Goal: Task Accomplishment & Management: Complete application form

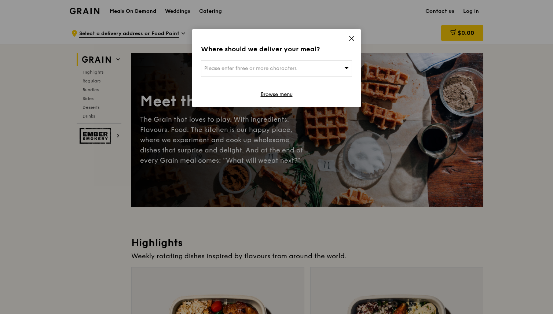
click at [352, 37] on icon at bounding box center [351, 38] width 7 height 7
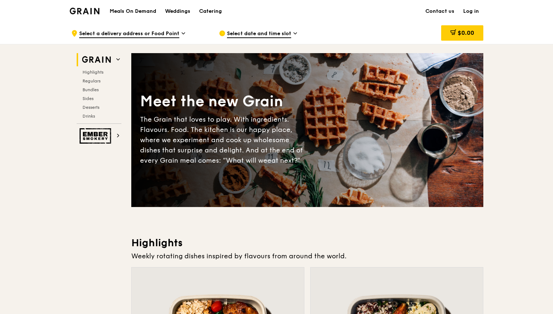
click at [123, 34] on span "Select a delivery address or Food Point" at bounding box center [129, 34] width 100 height 8
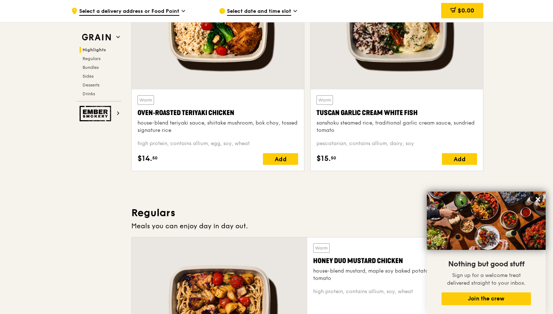
scroll to position [443, 0]
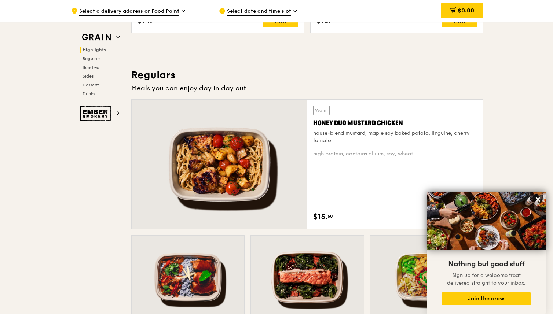
click at [323, 146] on div "Warm Honey Duo Mustard Chicken house-blend mustard, maple soy baked potato, lin…" at bounding box center [395, 165] width 164 height 118
click at [95, 120] on img at bounding box center [97, 113] width 34 height 15
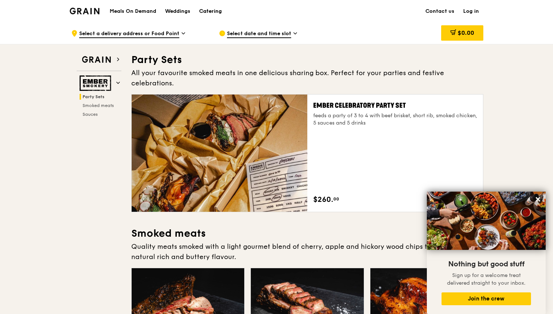
click at [197, 11] on link "Catering" at bounding box center [211, 11] width 32 height 22
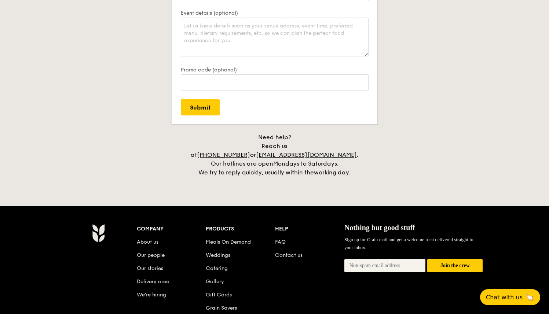
scroll to position [1449, 0]
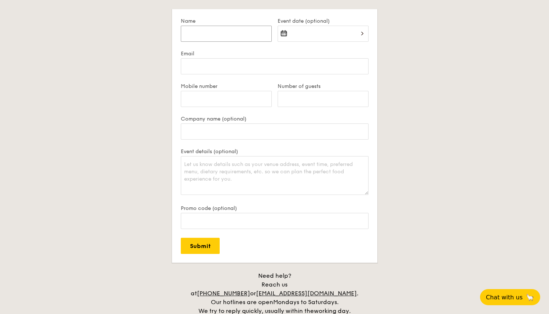
drag, startPoint x: 198, startPoint y: 30, endPoint x: 196, endPoint y: 22, distance: 8.7
click at [198, 30] on input "Name" at bounding box center [226, 34] width 91 height 16
type input "[PERSON_NAME]"
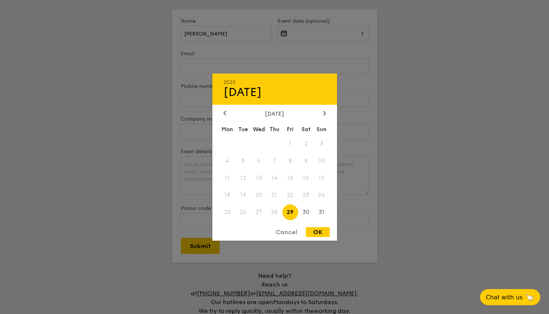
drag, startPoint x: 335, startPoint y: 118, endPoint x: 332, endPoint y: 116, distance: 4.1
click at [335, 118] on div "[DATE] Mon Tue Wed Thu Fri Sat Sun 1 2 3 4 5 6 7 8 9 10 11 12 13 14 15 16 17 18…" at bounding box center [274, 166] width 125 height 112
click at [332, 116] on div "[DATE]" at bounding box center [274, 113] width 125 height 7
click at [330, 116] on div "[DATE]" at bounding box center [274, 113] width 125 height 7
click at [329, 115] on div "[DATE]" at bounding box center [274, 113] width 125 height 7
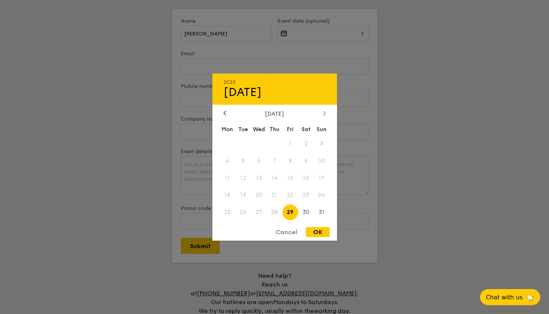
click at [328, 115] on div "[DATE]" at bounding box center [274, 113] width 125 height 7
click at [325, 114] on icon at bounding box center [324, 113] width 3 height 5
click at [326, 113] on icon at bounding box center [324, 113] width 3 height 5
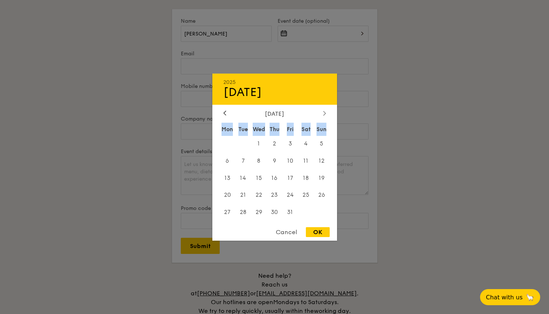
click at [326, 113] on div at bounding box center [324, 113] width 7 height 7
click at [225, 113] on icon at bounding box center [224, 113] width 3 height 5
click at [253, 214] on span "29" at bounding box center [259, 213] width 16 height 16
click at [313, 225] on div "2025 Oct [DATE] Tue Wed Thu Fri Sat Sun 1 2 3 4 5 6 7 8 9 10 11 12 13 14 15 16 …" at bounding box center [274, 156] width 125 height 167
click at [316, 231] on div "OK" at bounding box center [318, 232] width 24 height 10
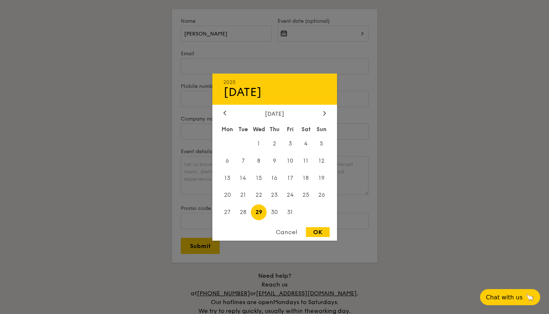
type input "[DATE]"
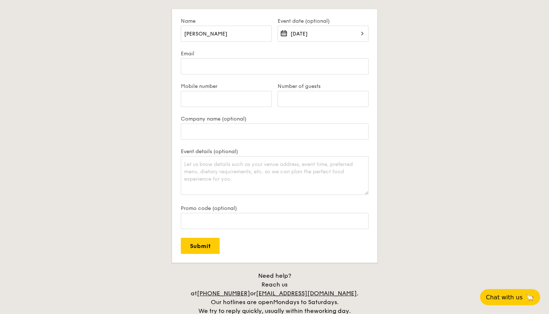
click at [230, 63] on div at bounding box center [274, 157] width 549 height 314
drag, startPoint x: 230, startPoint y: 63, endPoint x: 234, endPoint y: 64, distance: 4.2
click at [234, 64] on input "Email" at bounding box center [275, 66] width 188 height 16
type input "[EMAIL_ADDRESS][DOMAIN_NAME]"
type input "82226943"
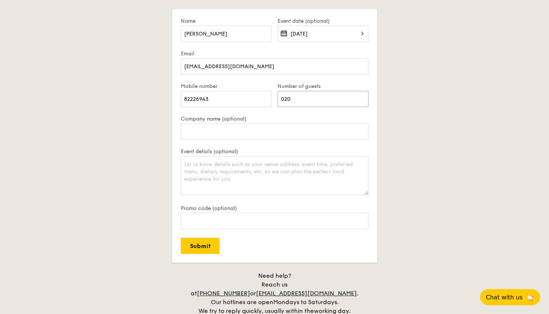
click at [285, 99] on input "020" at bounding box center [323, 99] width 91 height 16
type input "200"
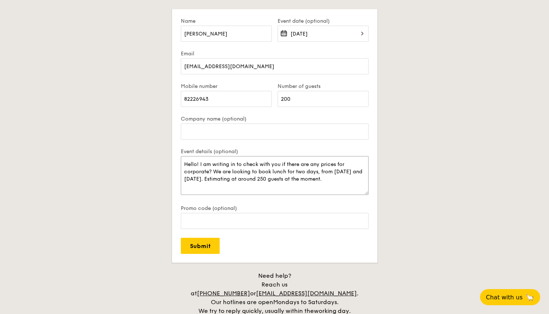
type textarea "Hello! I am writing in to check with you if there are any prices for corporate?…"
click at [302, 99] on input "200" at bounding box center [323, 99] width 91 height 16
type input "250"
click at [347, 172] on textarea "Hello! I am writing in to check with you if there are any prices for corporate?…" at bounding box center [275, 175] width 188 height 39
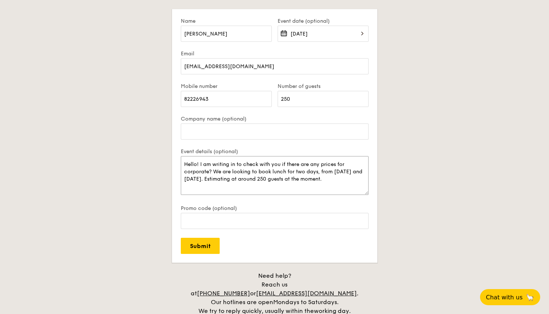
click at [345, 185] on textarea "Hello! I am writing in to check with you if there are any prices for corporate?…" at bounding box center [275, 175] width 188 height 39
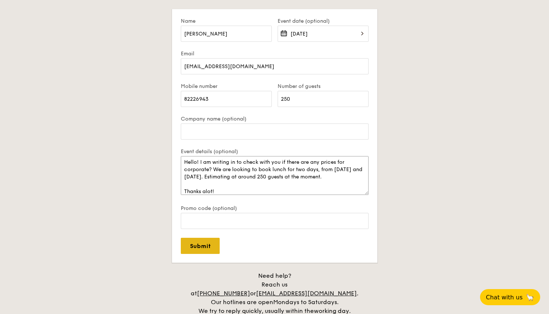
type textarea "Hello! I am writing in to check with you if there are any prices for corporate?…"
click at [182, 249] on input "Submit" at bounding box center [200, 246] width 39 height 16
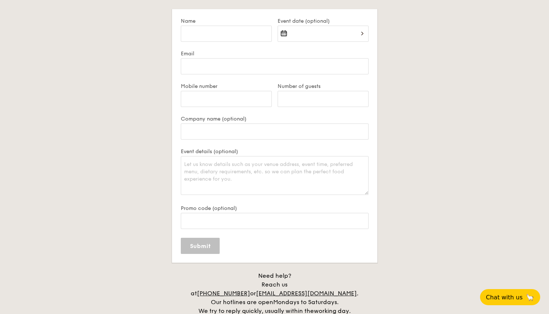
scroll to position [0, 0]
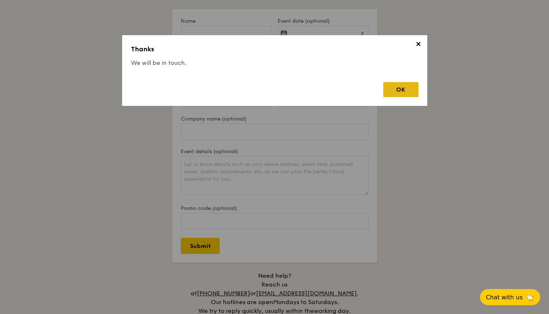
click at [397, 84] on div "OK" at bounding box center [400, 89] width 35 height 15
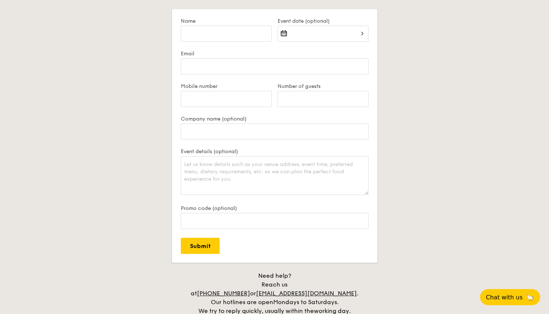
click at [278, 51] on label "Email" at bounding box center [275, 54] width 188 height 6
click at [278, 58] on input "Email" at bounding box center [275, 66] width 188 height 16
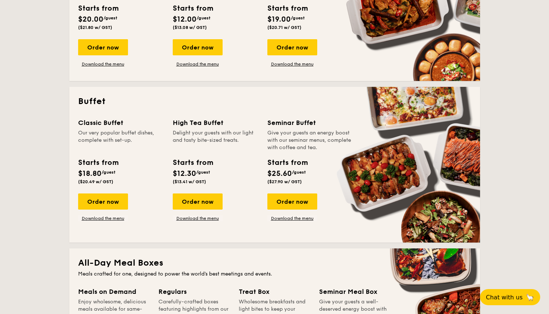
scroll to position [306, 0]
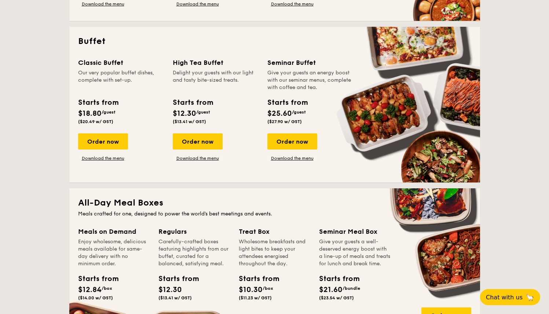
click at [285, 75] on div "Give your guests an energy boost with our seminar menus, complete with coffee a…" at bounding box center [310, 80] width 86 height 22
click at [284, 75] on div "Give your guests an energy boost with our seminar menus, complete with coffee a…" at bounding box center [310, 80] width 86 height 22
click at [284, 77] on div "Give your guests an energy boost with our seminar menus, complete with coffee a…" at bounding box center [310, 80] width 86 height 22
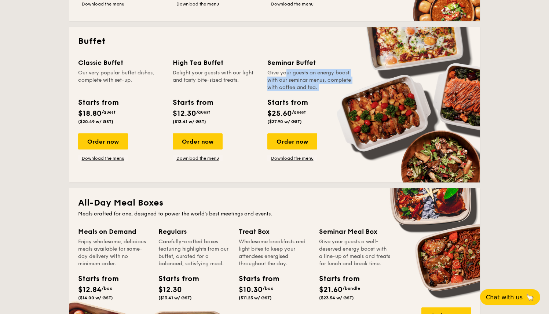
click at [284, 77] on div "Give your guests an energy boost with our seminar menus, complete with coffee a…" at bounding box center [310, 80] width 86 height 22
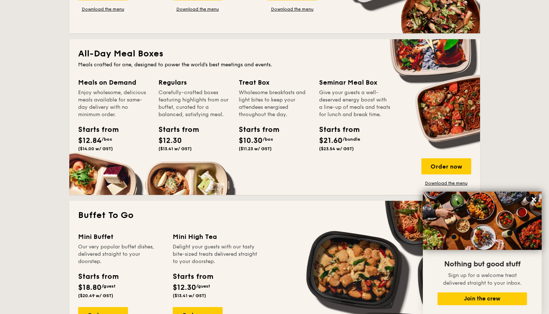
click at [165, 101] on div "Carefully-crafted boxes featuring highlights from our buffet, curated for a bal…" at bounding box center [194, 103] width 72 height 29
click at [111, 96] on div "Enjoy wholesome, delicious meals available for same-day delivery with no minimu…" at bounding box center [114, 103] width 72 height 29
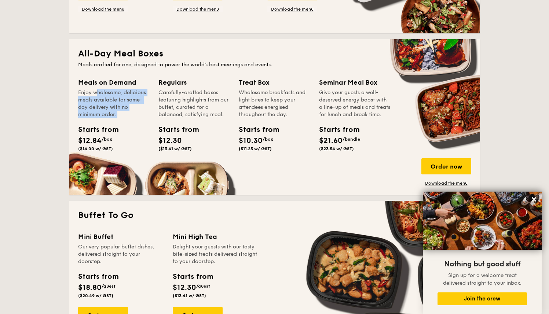
click at [111, 96] on div "Enjoy wholesome, delicious meals available for same-day delivery with no minimu…" at bounding box center [114, 103] width 72 height 29
click at [334, 98] on div "Give your guests a well-deserved energy boost with a line-up of meals and treat…" at bounding box center [355, 103] width 72 height 29
click at [333, 98] on div "Give your guests a well-deserved energy boost with a line-up of meals and treat…" at bounding box center [355, 103] width 72 height 29
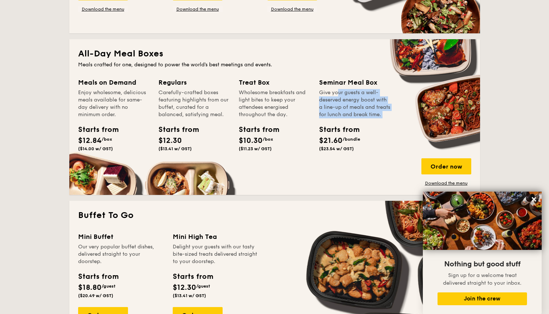
click at [333, 98] on div "Give your guests a well-deserved energy boost with a line-up of meals and treat…" at bounding box center [355, 103] width 72 height 29
click at [336, 135] on div "Starts from" at bounding box center [335, 129] width 33 height 11
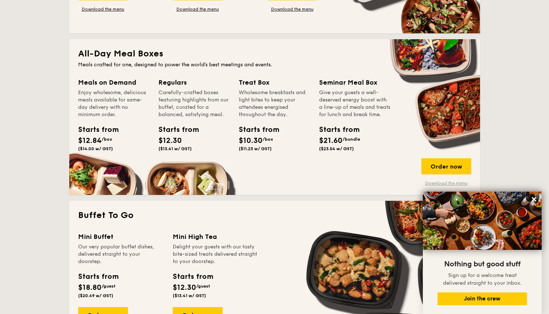
click at [429, 181] on link "Download the menu" at bounding box center [446, 183] width 50 height 6
